Goal: Task Accomplishment & Management: Use online tool/utility

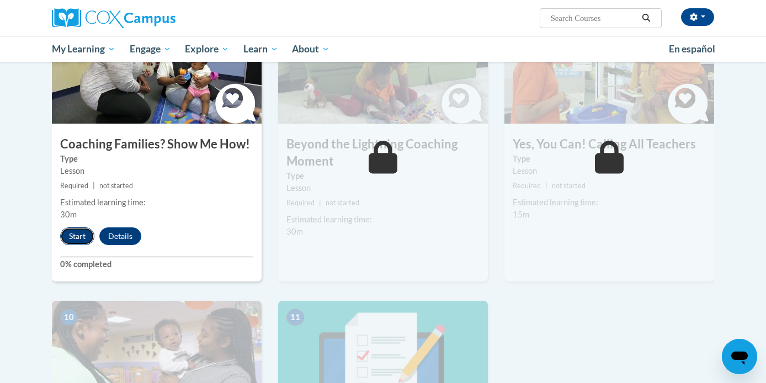
click at [82, 227] on button "Start" at bounding box center [77, 236] width 34 height 18
